Goal: Information Seeking & Learning: Learn about a topic

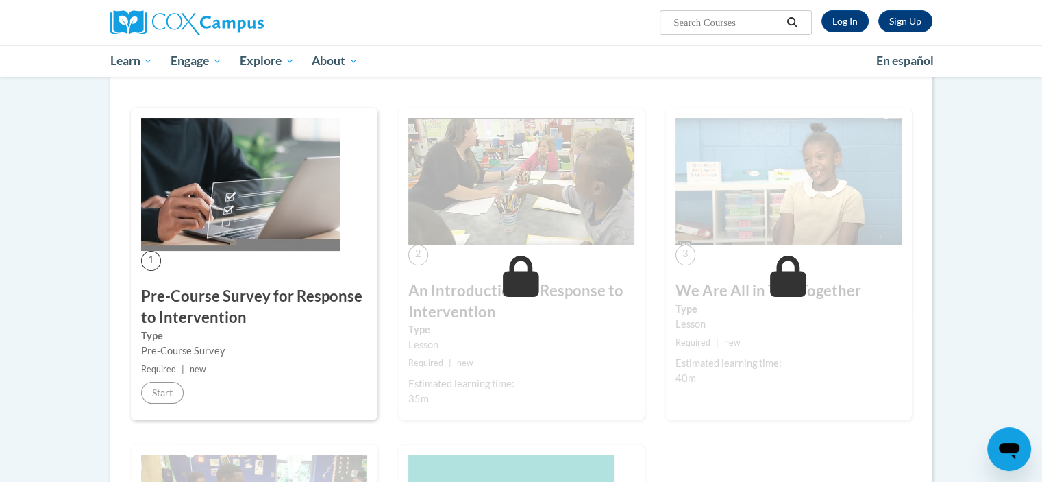
scroll to position [69, 0]
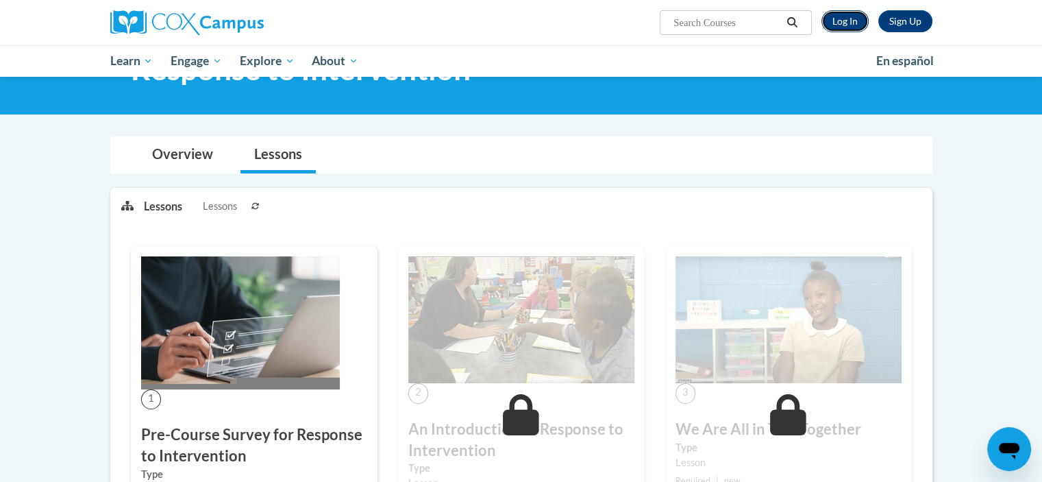
click at [845, 24] on link "Log In" at bounding box center [845, 21] width 47 height 22
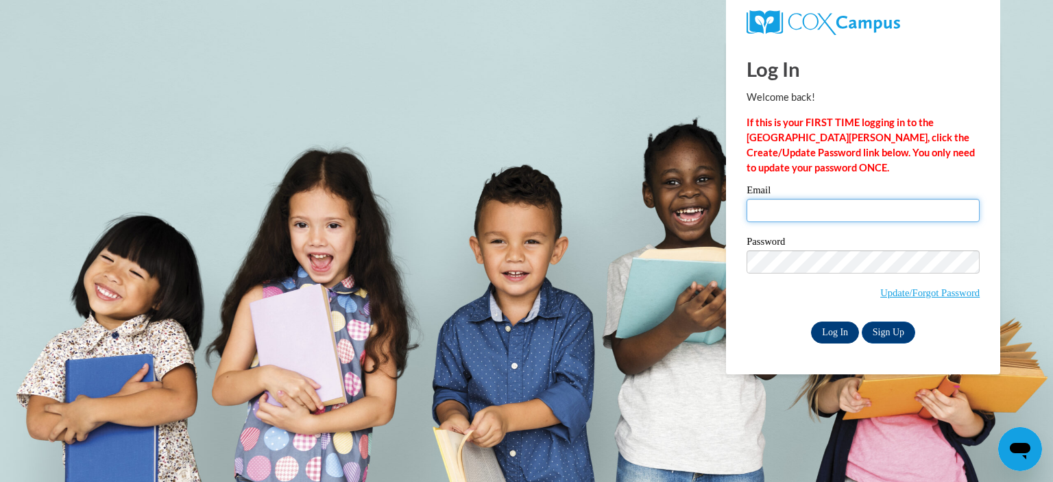
type input "areddin@fannin.k12.ga.us"
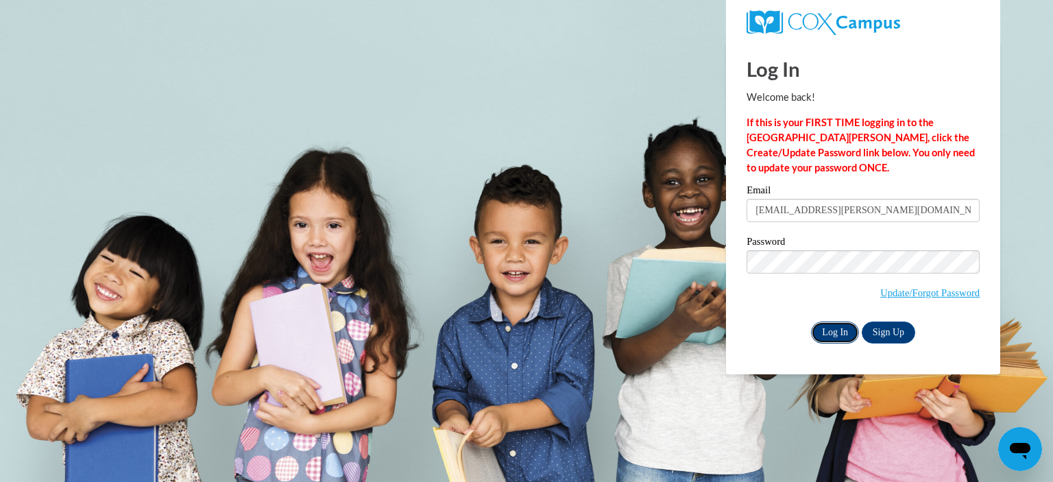
click at [835, 330] on input "Log In" at bounding box center [835, 332] width 48 height 22
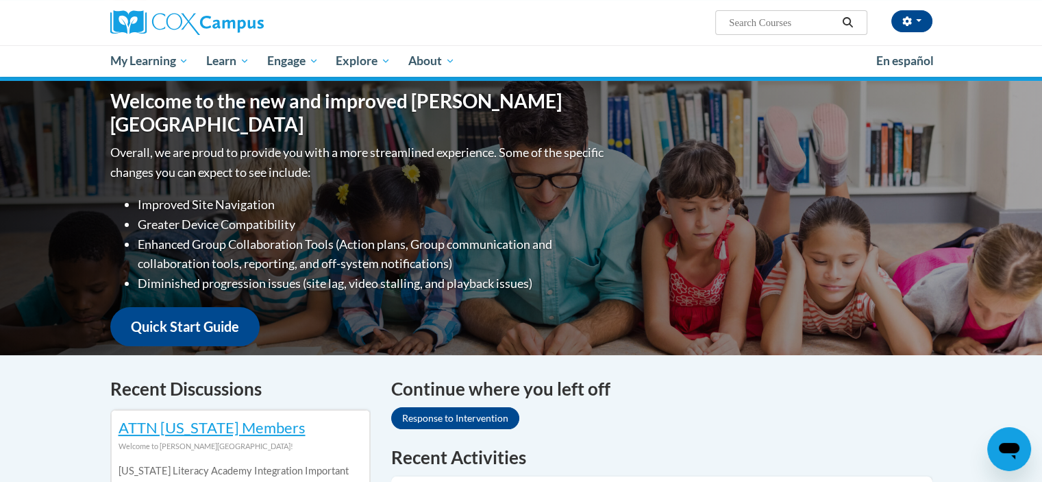
scroll to position [274, 0]
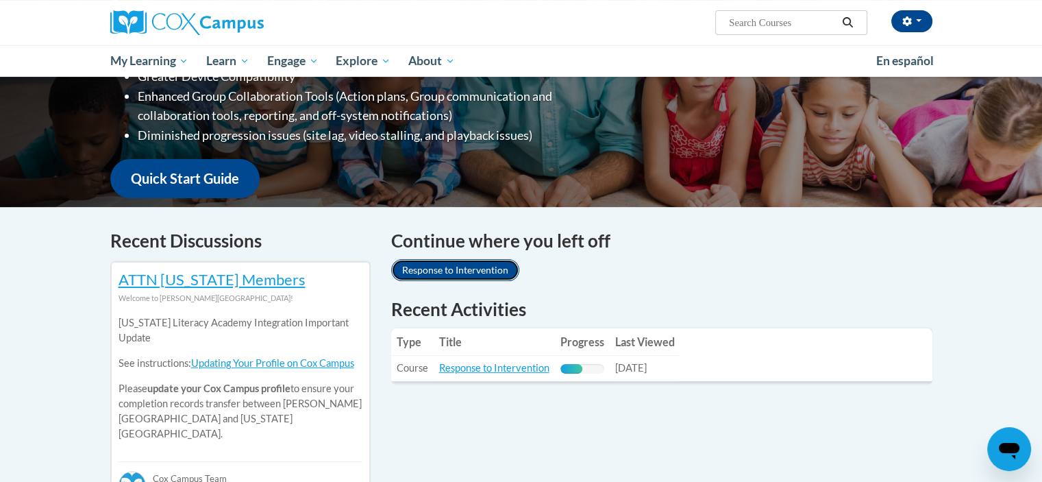
click at [457, 269] on link "Response to Intervention" at bounding box center [455, 270] width 128 height 22
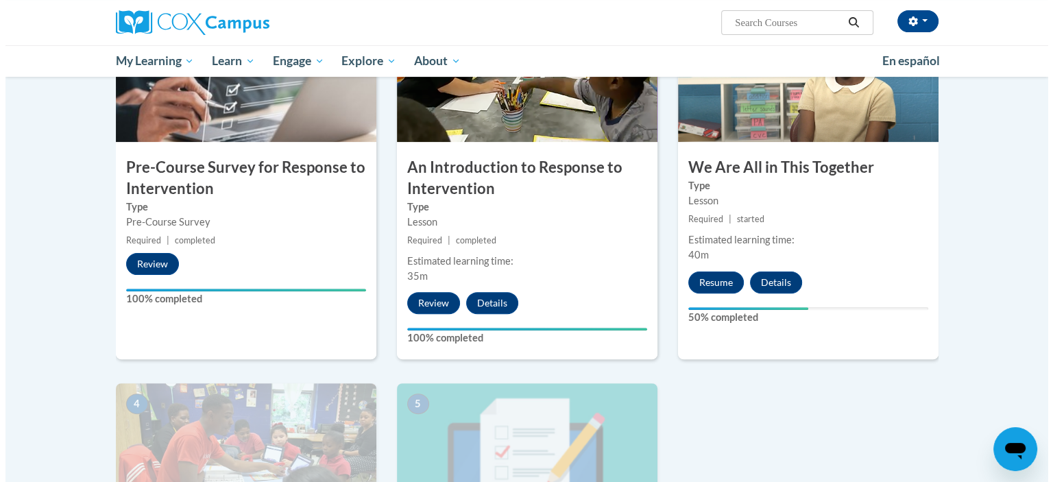
scroll to position [480, 0]
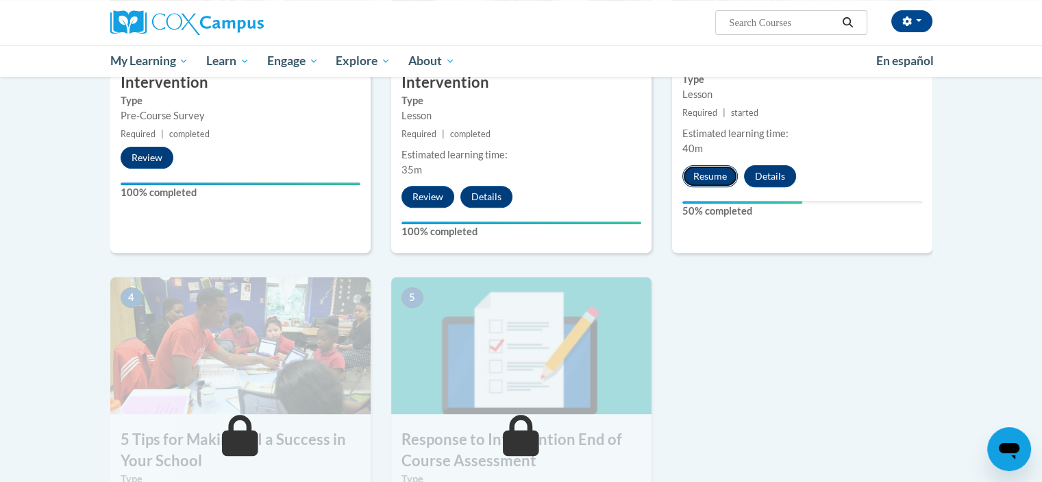
click at [722, 175] on button "Resume" at bounding box center [711, 176] width 56 height 22
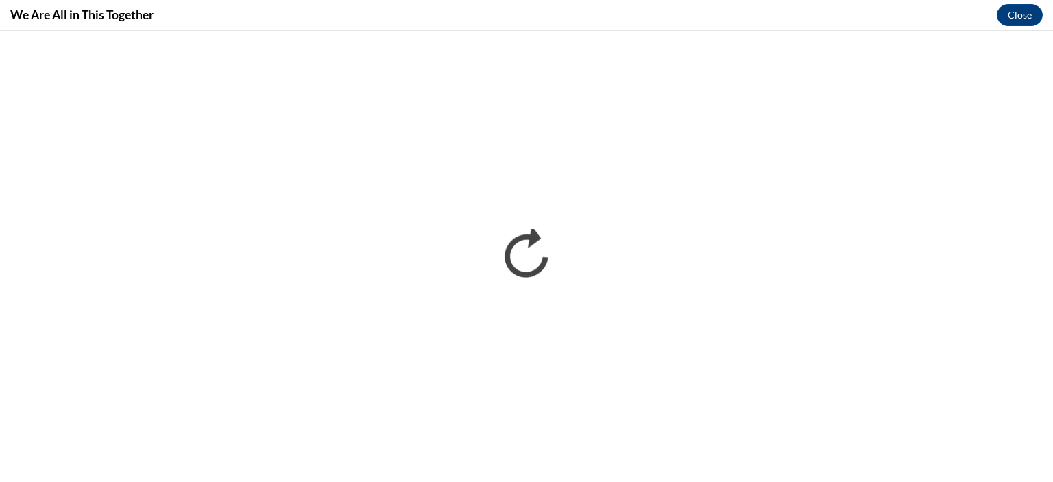
scroll to position [0, 0]
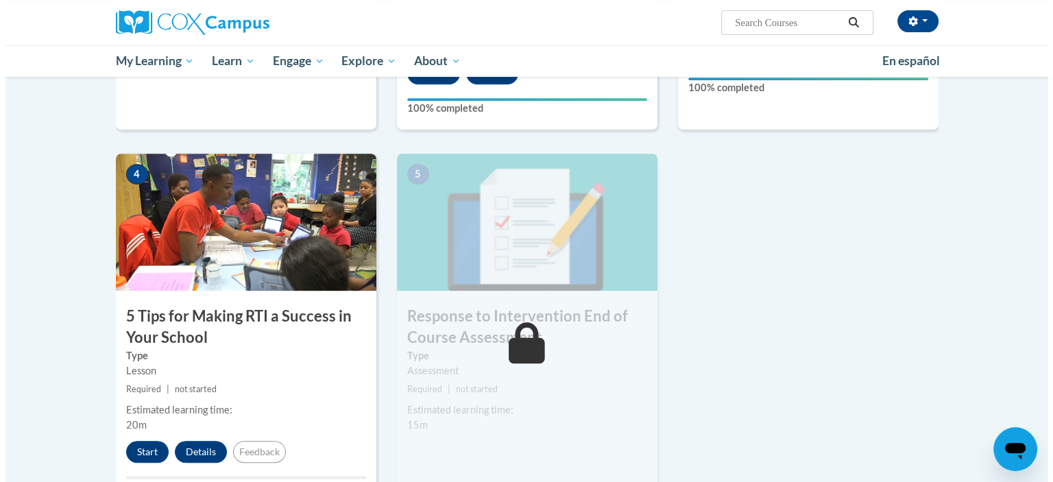
scroll to position [754, 0]
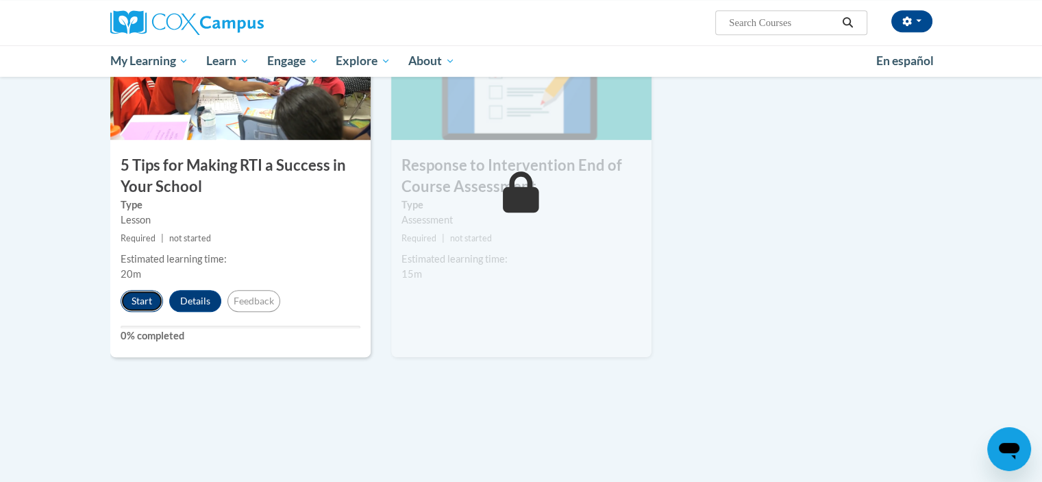
click at [142, 304] on button "Start" at bounding box center [142, 301] width 42 height 22
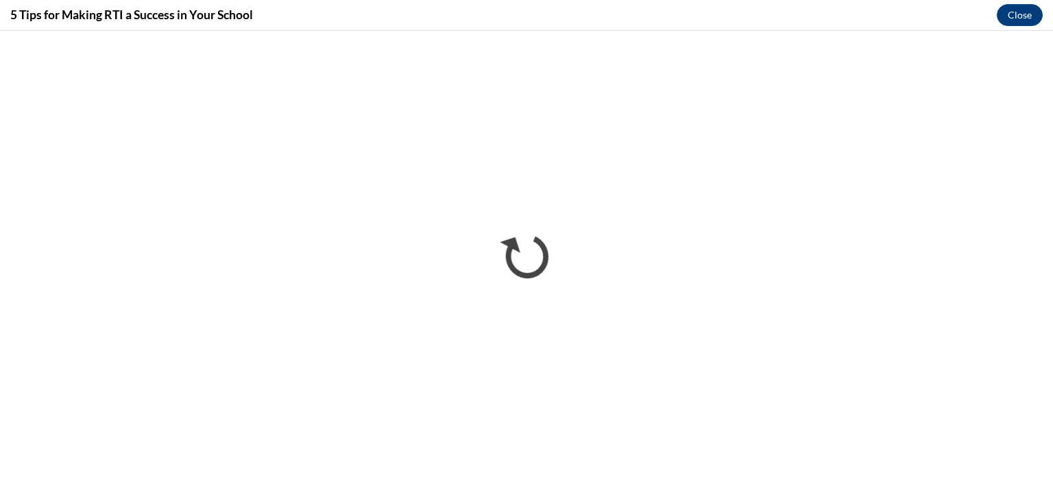
scroll to position [0, 0]
click at [1004, 10] on button "Close" at bounding box center [1019, 15] width 46 height 22
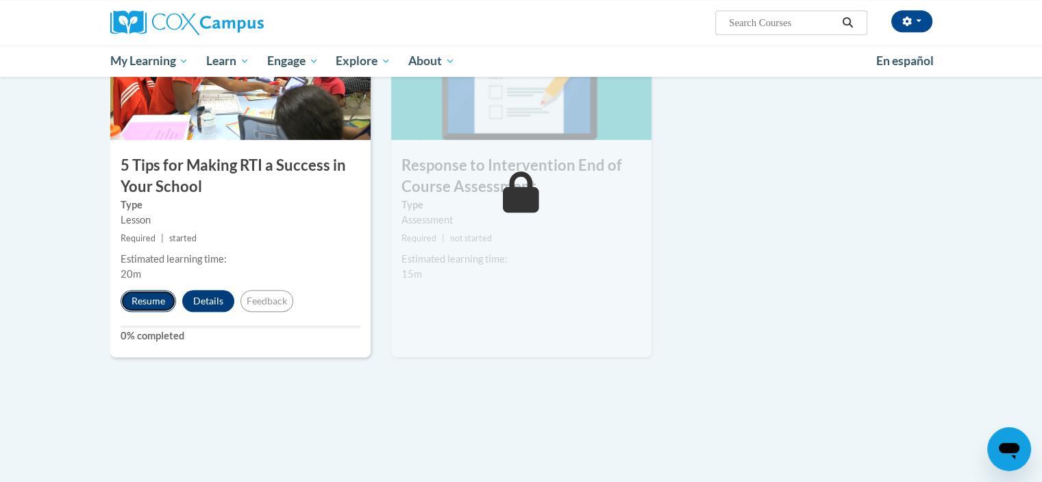
click at [150, 297] on button "Resume" at bounding box center [149, 301] width 56 height 22
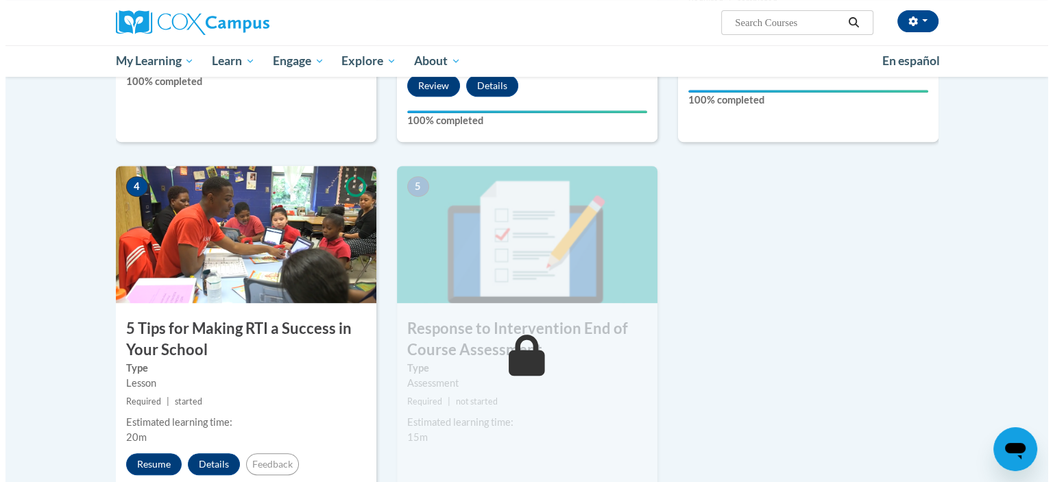
scroll to position [737, 0]
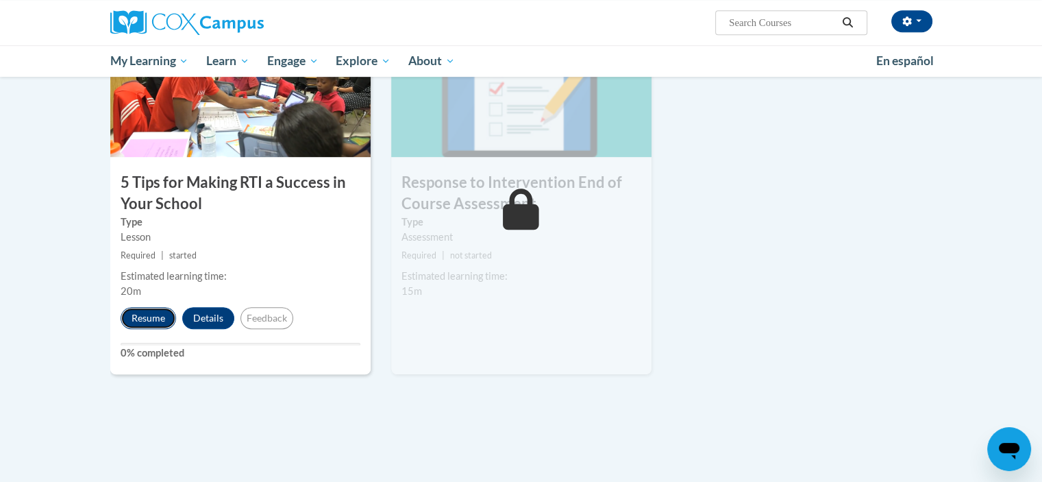
click at [149, 320] on button "Resume" at bounding box center [149, 318] width 56 height 22
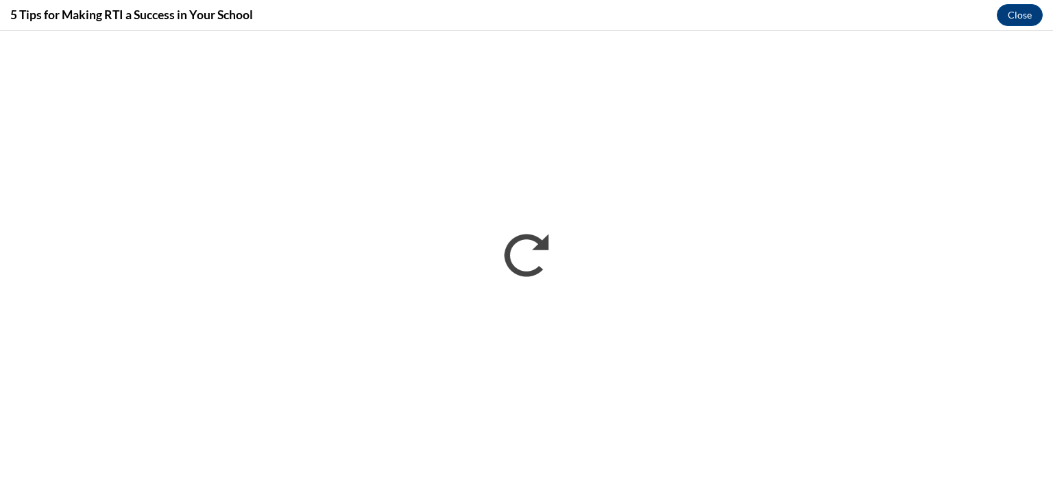
scroll to position [0, 0]
